Goal: Task Accomplishment & Management: Manage account settings

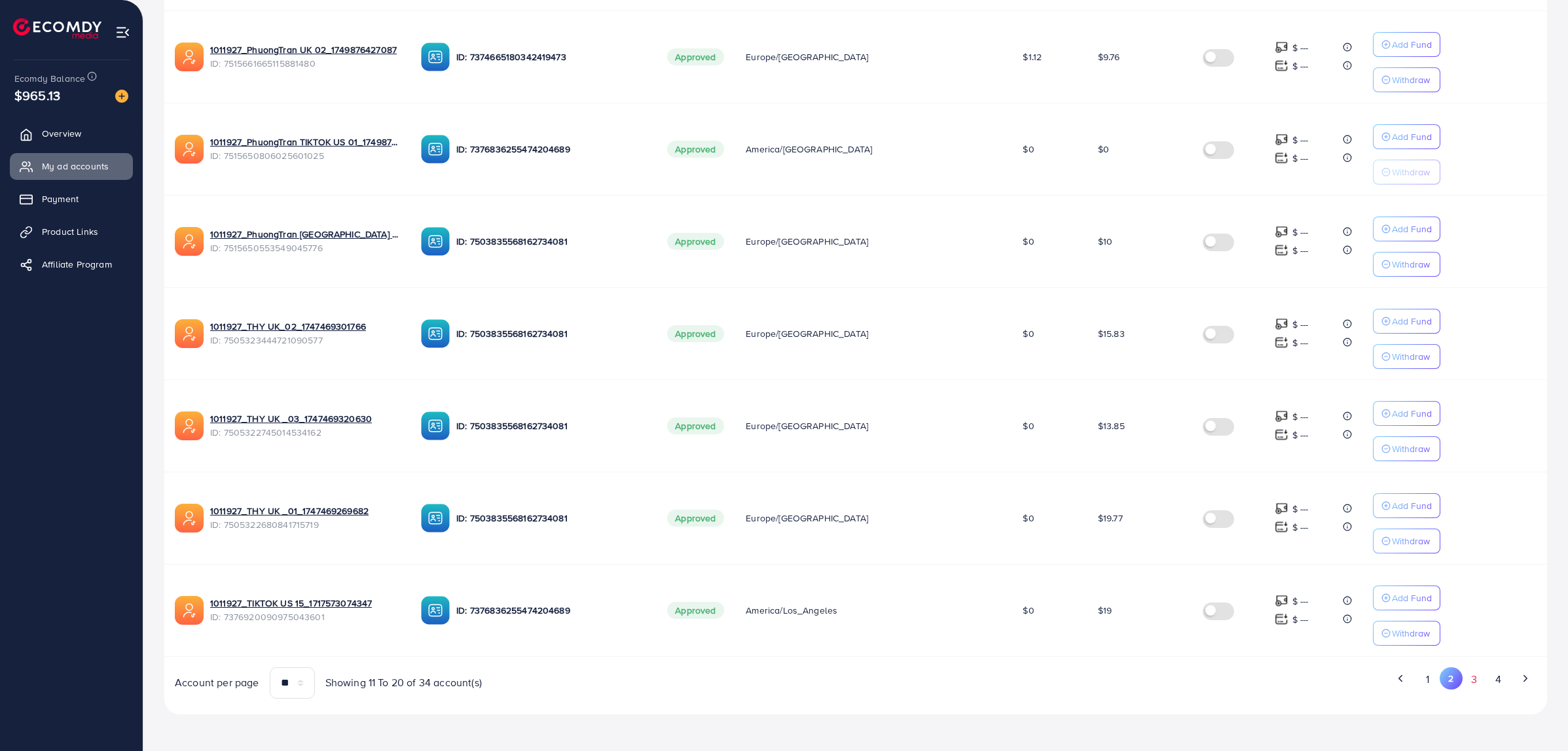
scroll to position [590, 0]
click at [1469, 684] on button "3" at bounding box center [1474, 680] width 23 height 24
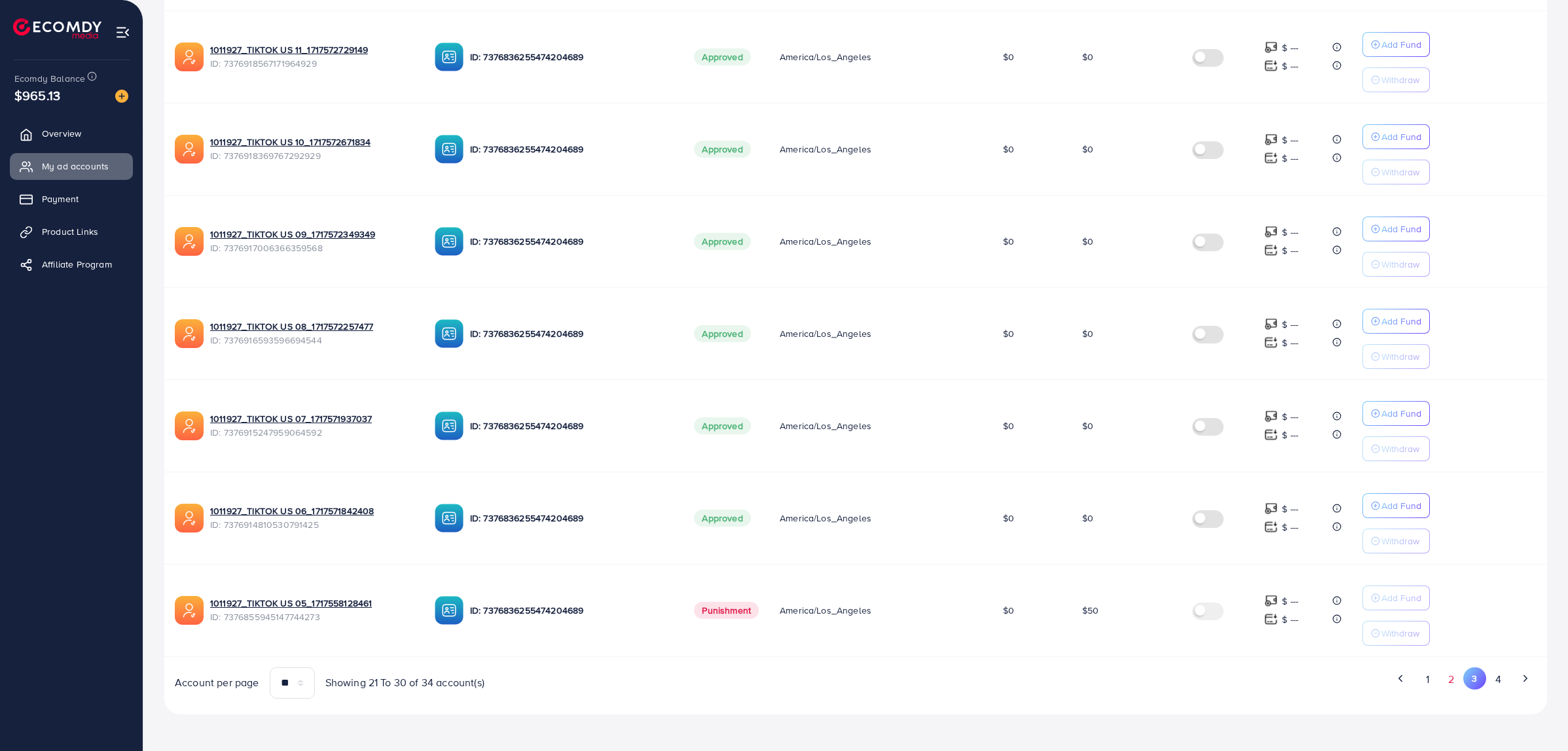
click at [1455, 684] on button "2" at bounding box center [1451, 680] width 23 height 24
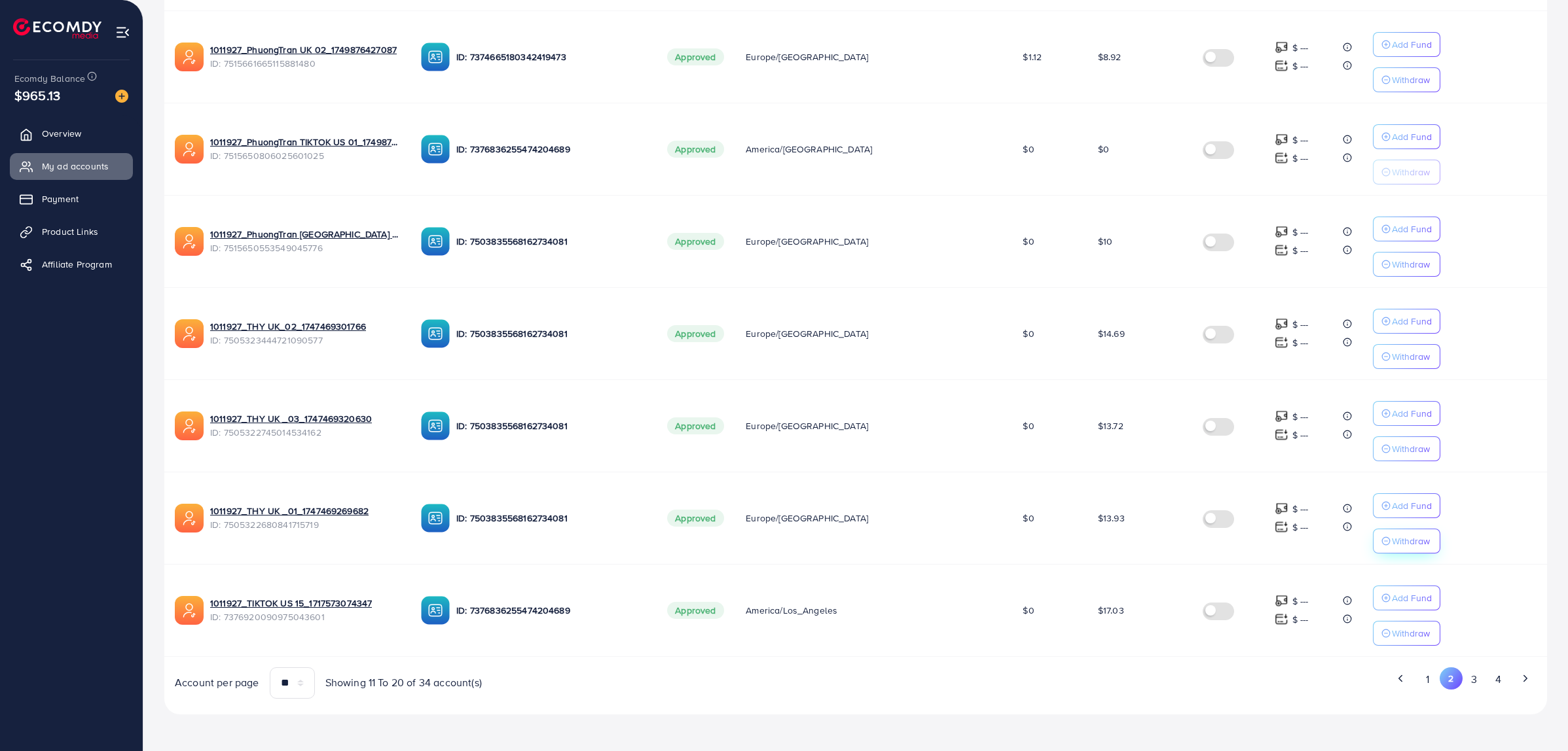
click at [1393, 538] on p "Withdraw" at bounding box center [1411, 541] width 38 height 16
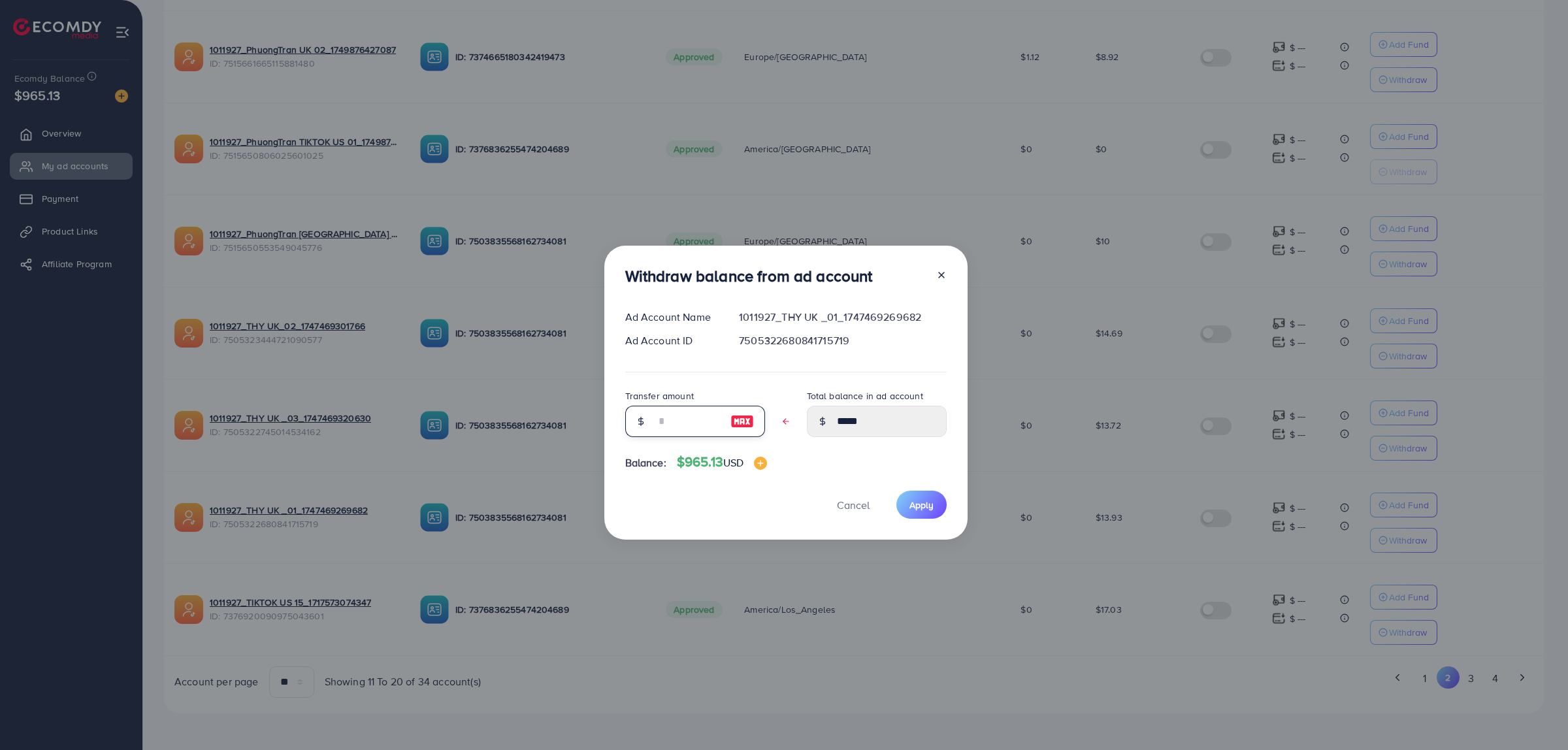
click at [677, 422] on input "text" at bounding box center [688, 421] width 65 height 31
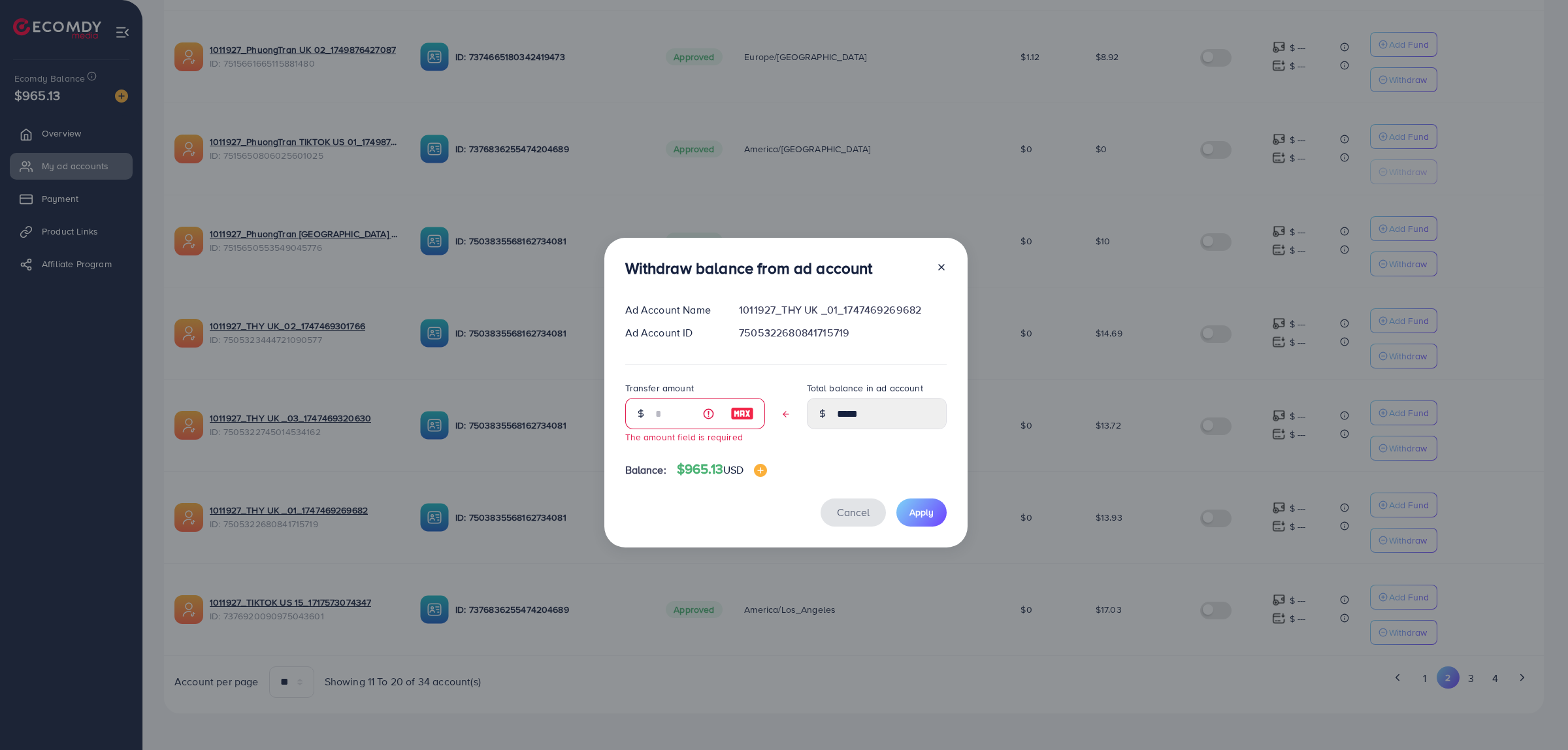
click at [850, 508] on span "Cancel" at bounding box center [853, 512] width 33 height 15
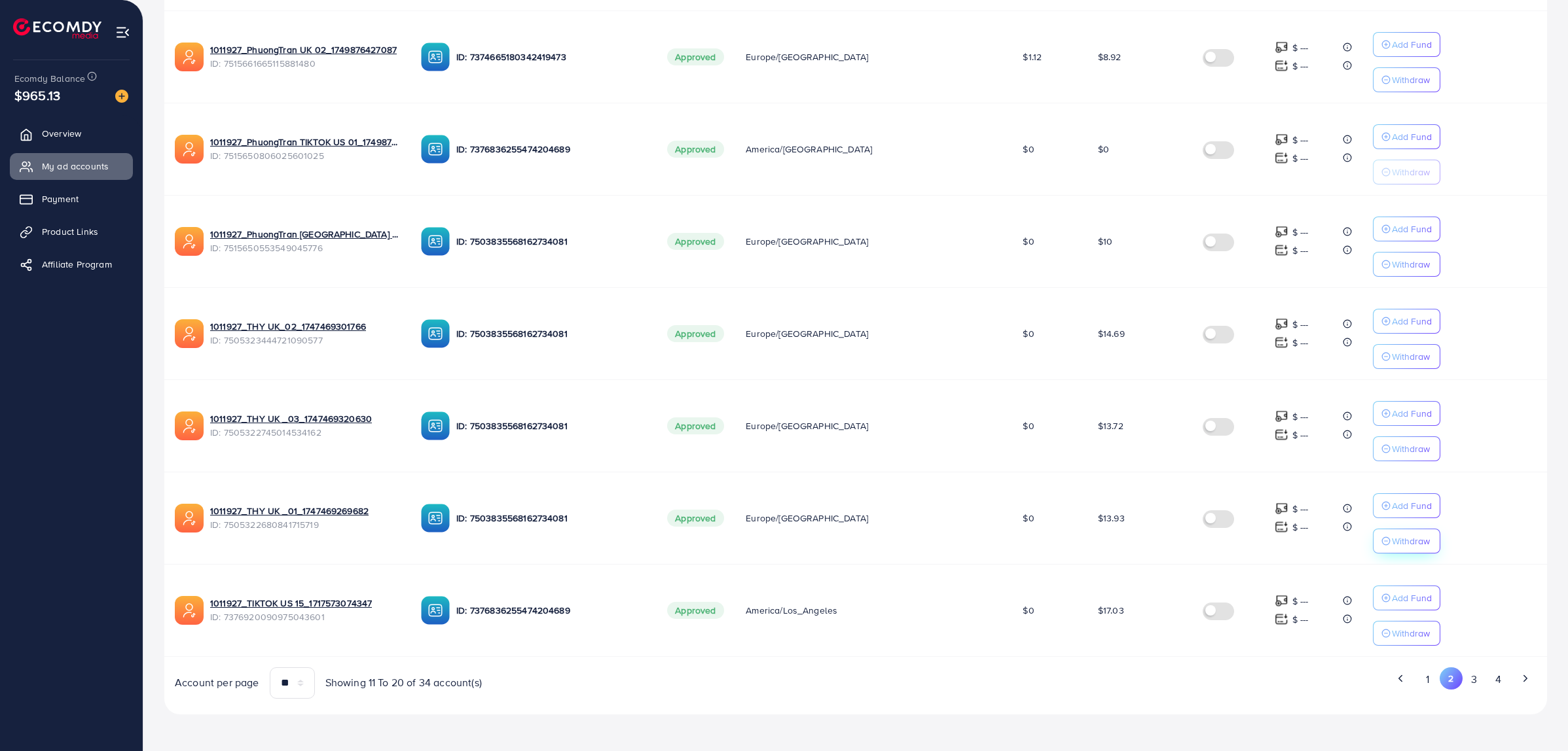
click at [1377, 548] on button "Withdraw" at bounding box center [1406, 540] width 67 height 25
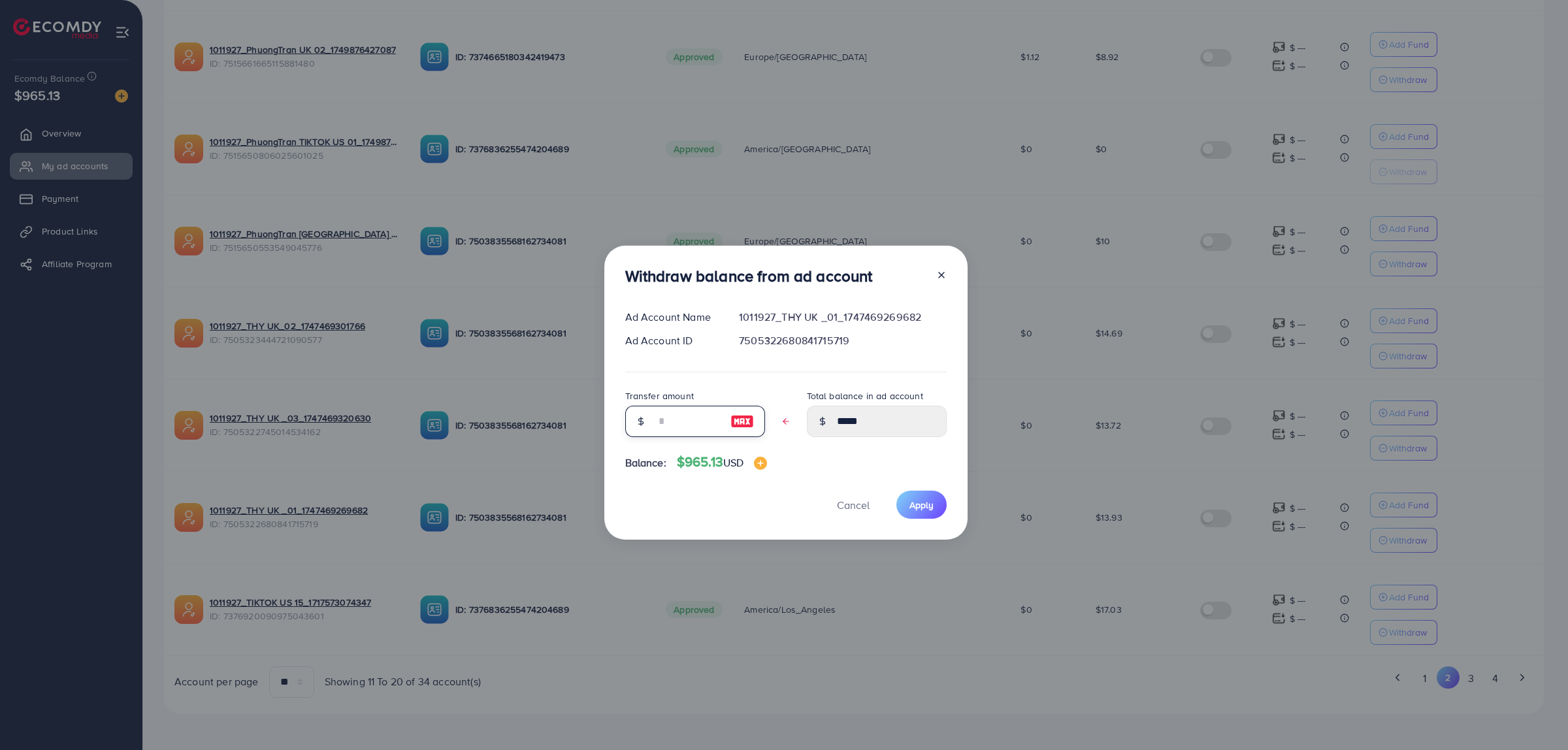
click at [696, 421] on input "text" at bounding box center [688, 421] width 65 height 31
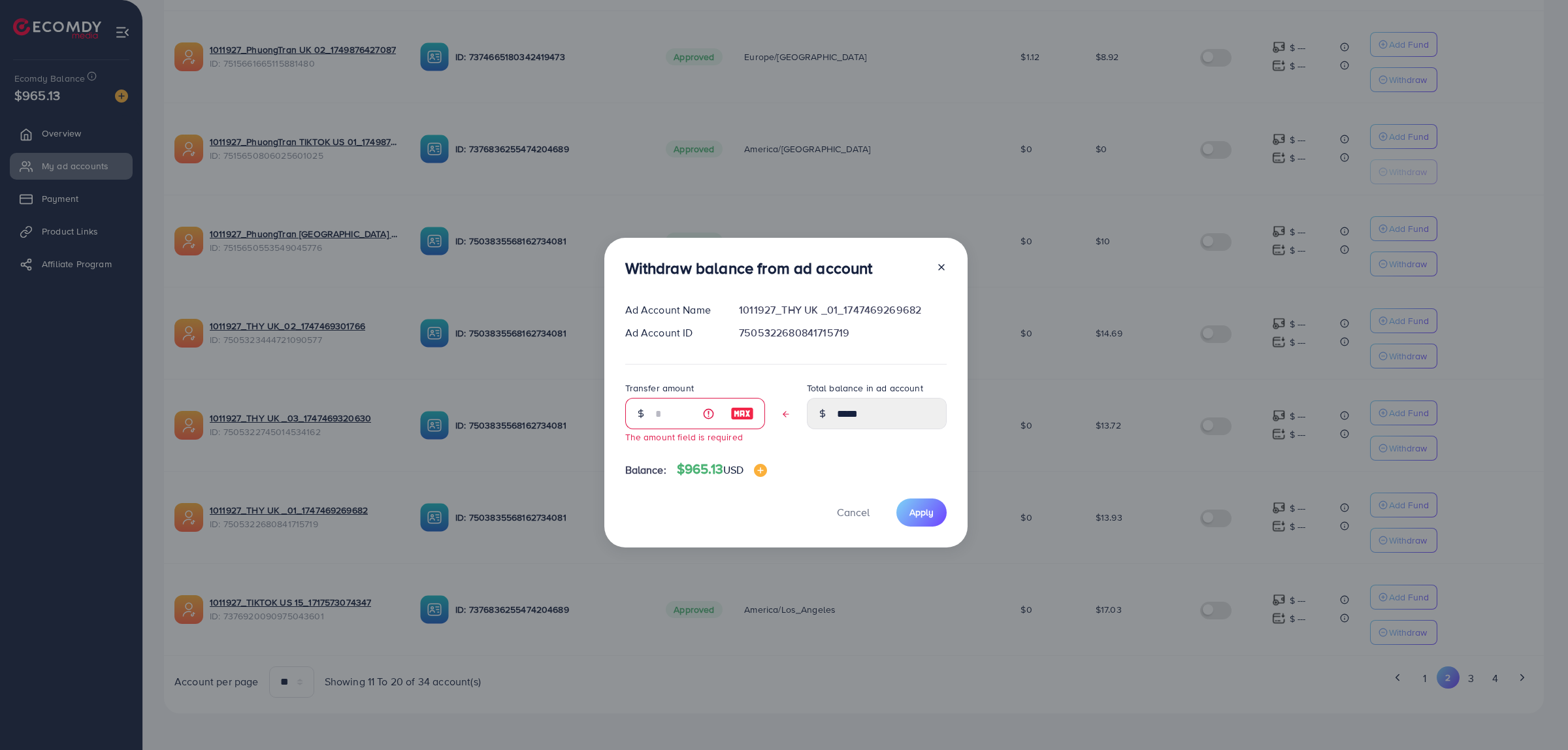
click at [761, 461] on div "Withdraw balance from ad account Ad Account Name 1011927_THY UK _01_17474692696…" at bounding box center [786, 392] width 363 height 309
click at [357, 1] on div "Withdraw balance from ad account Ad Account Name 1011927_THY UK _01_17474692696…" at bounding box center [784, 375] width 1568 height 750
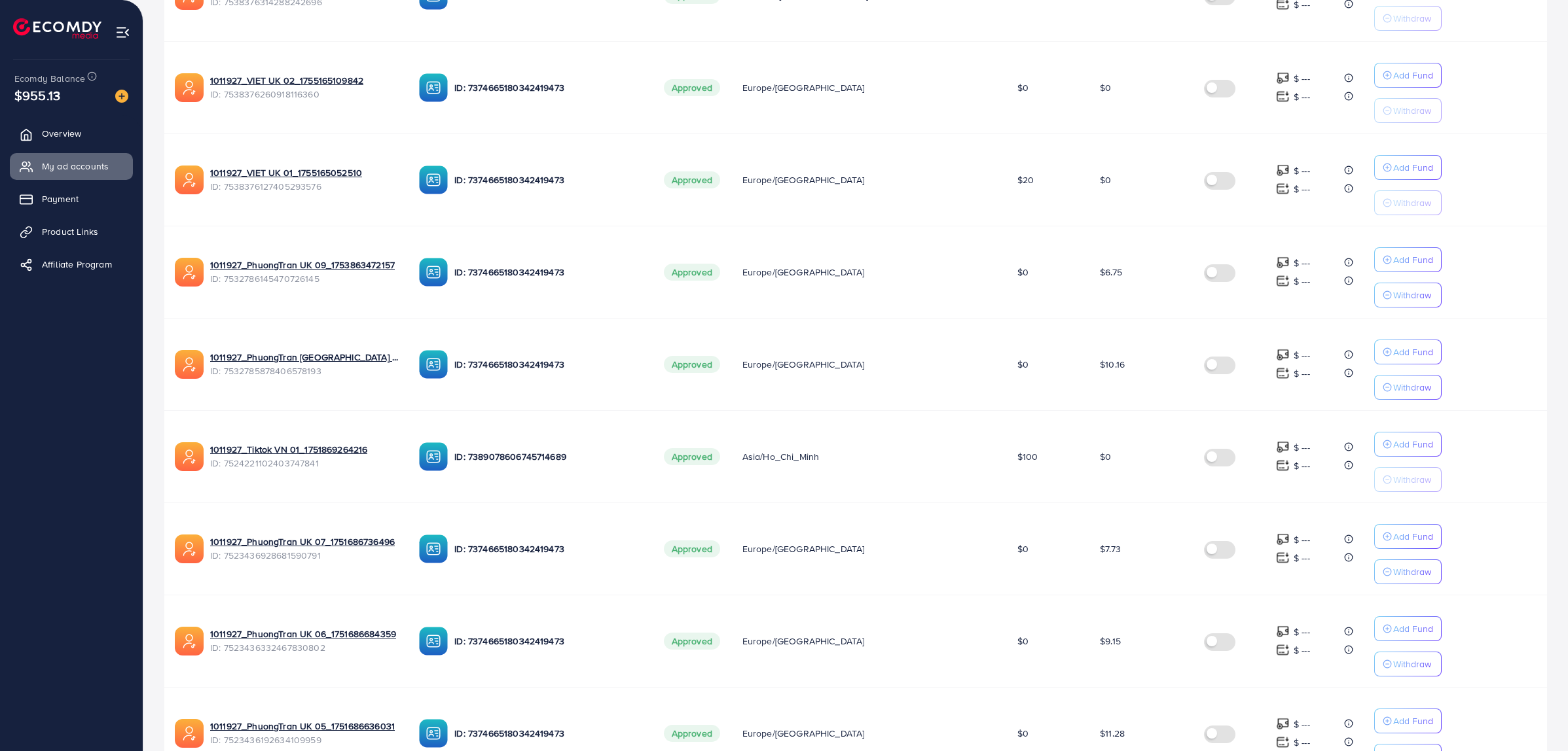
scroll to position [590, 0]
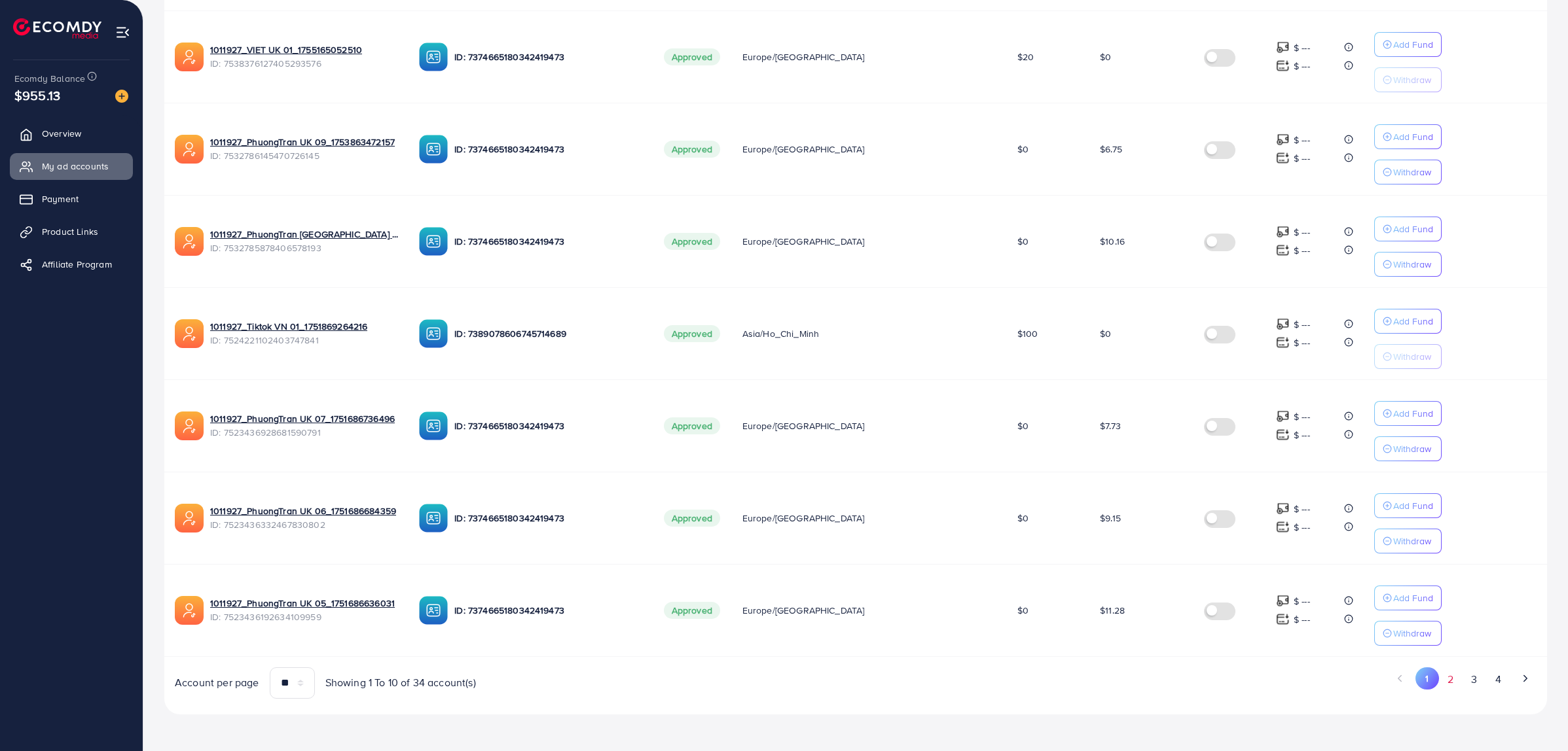
click at [1449, 678] on button "2" at bounding box center [1450, 680] width 23 height 24
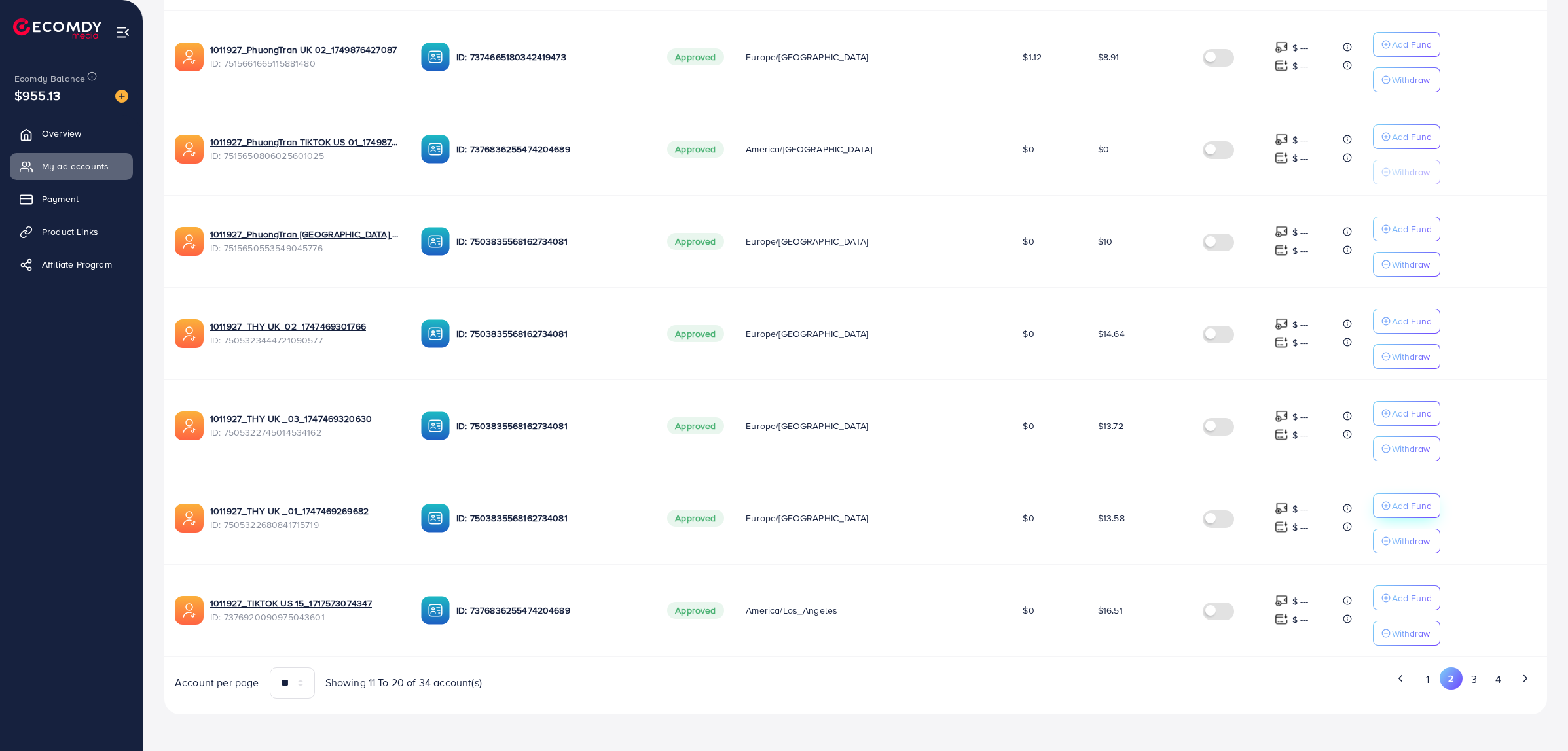
click at [1392, 505] on p "Add Fund" at bounding box center [1412, 506] width 40 height 16
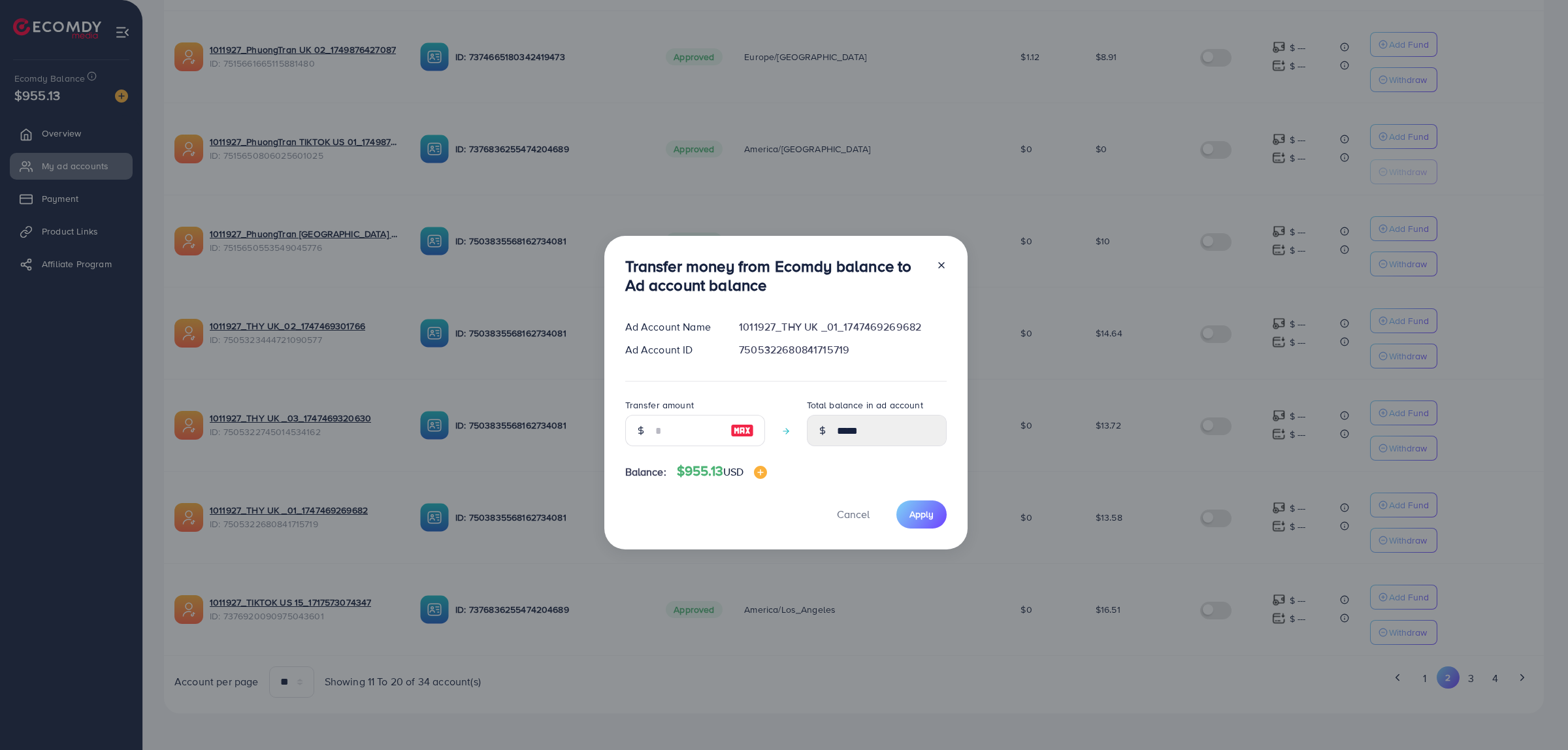
click at [1079, 563] on div "Transfer money from Ecomdy balance to Ad account balance Ad Account Name 101192…" at bounding box center [784, 375] width 1568 height 750
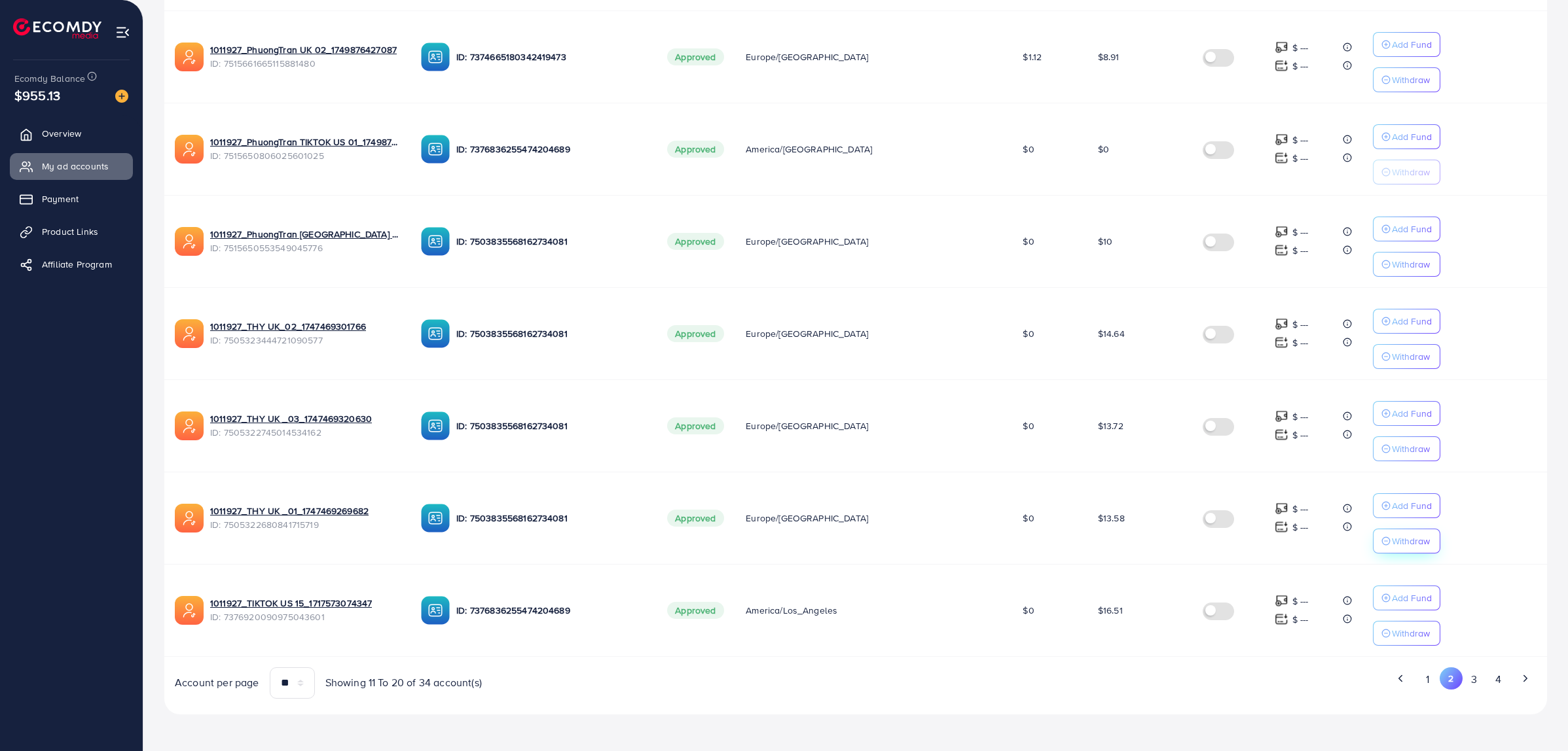
click at [1377, 548] on button "Withdraw" at bounding box center [1406, 540] width 67 height 25
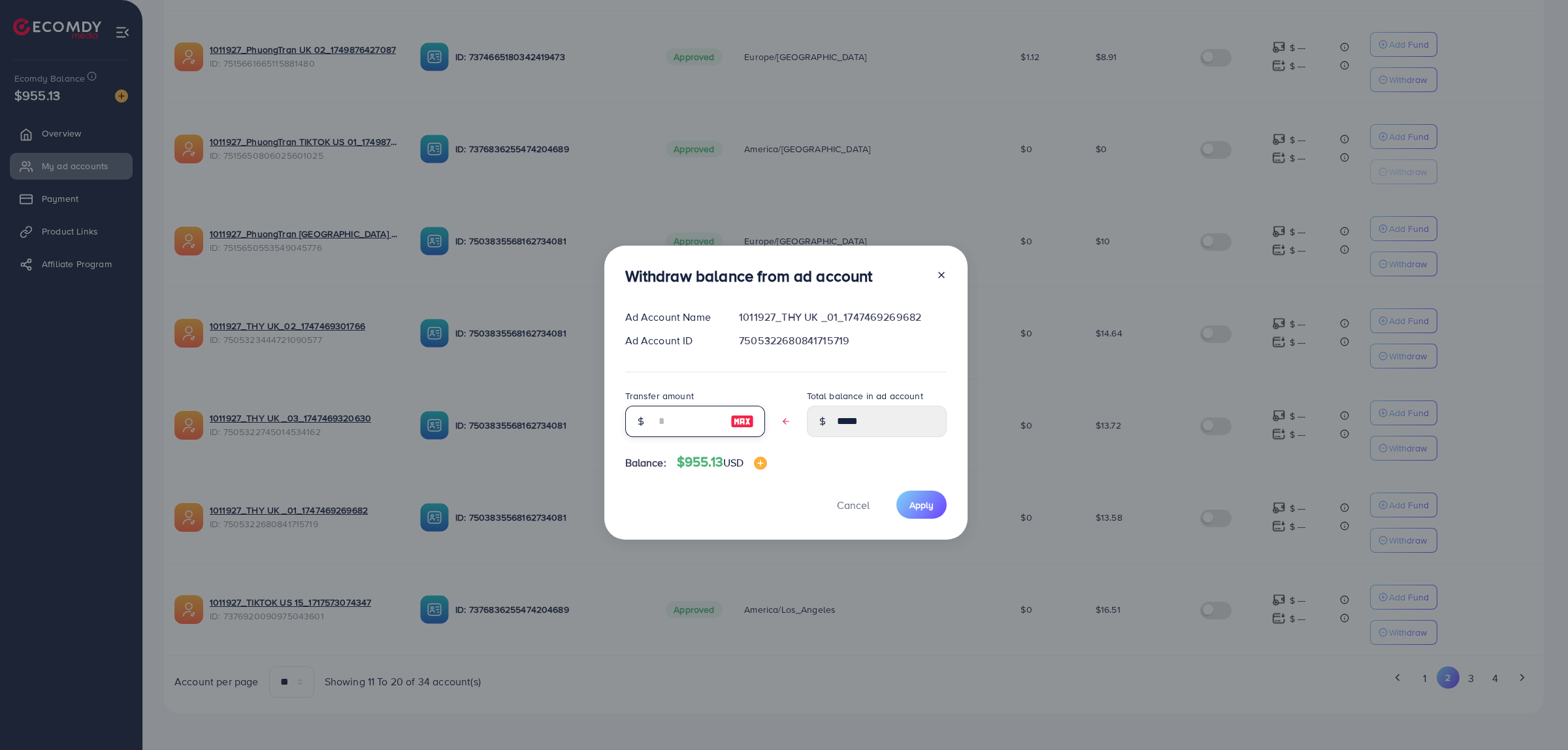
click at [691, 427] on input "text" at bounding box center [688, 421] width 65 height 31
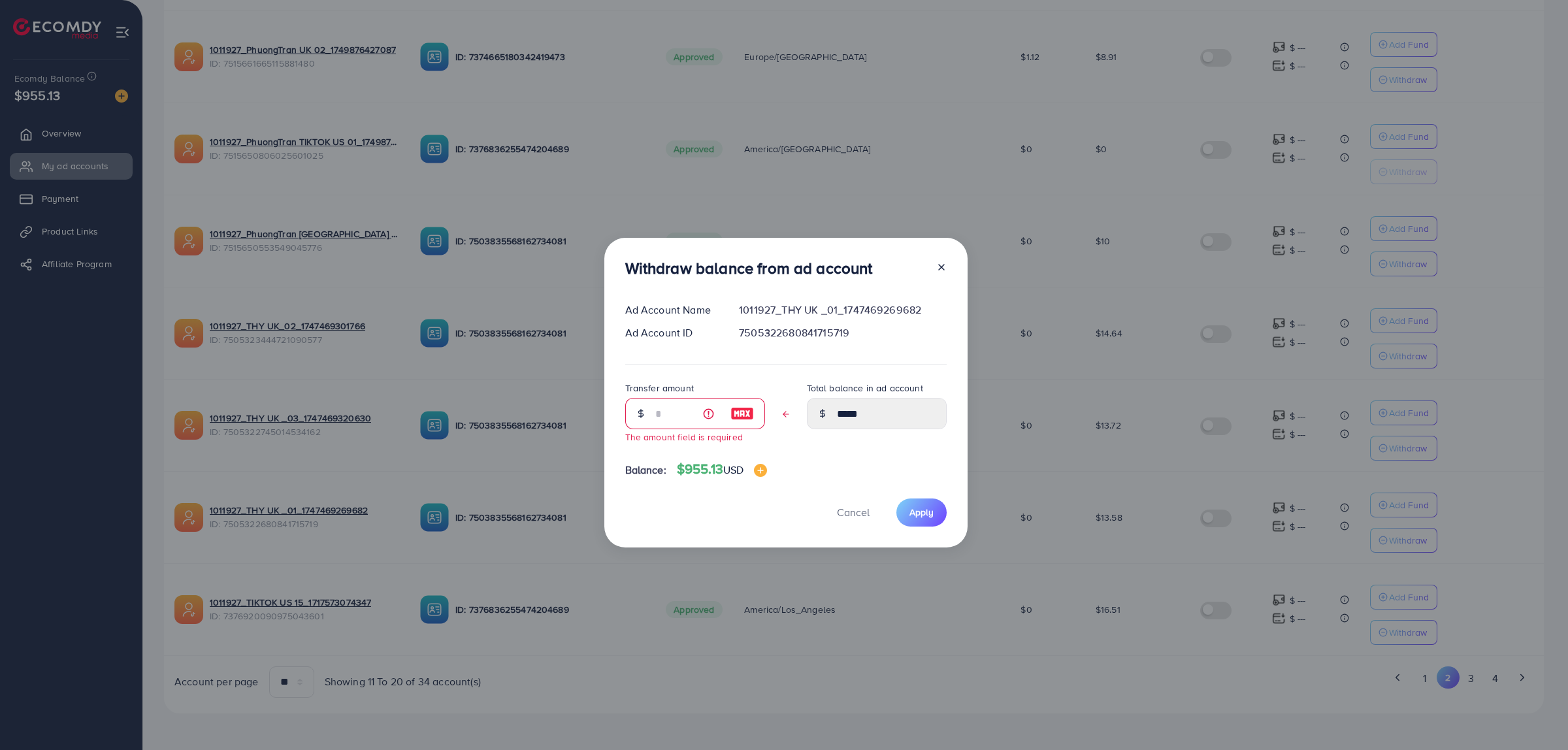
click at [797, 452] on div "Transfer amount The amount field is required Total balance in ad account *****" at bounding box center [786, 417] width 321 height 75
click at [1112, 523] on div "Withdraw balance from ad account Ad Account Name 1011927_THY UK _01_17474692696…" at bounding box center [784, 375] width 1568 height 750
